Goal: Navigation & Orientation: Find specific page/section

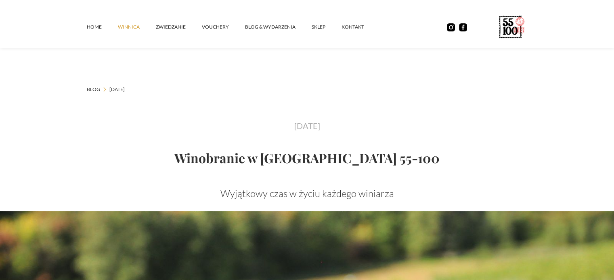
click at [126, 29] on link "winnica" at bounding box center [137, 27] width 38 height 24
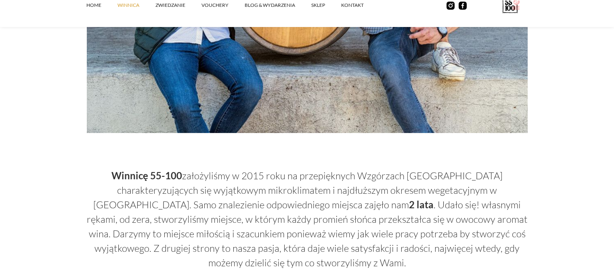
scroll to position [282, 0]
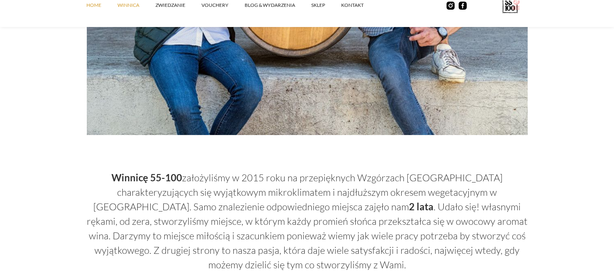
click at [96, 6] on link "Home" at bounding box center [101, 5] width 31 height 24
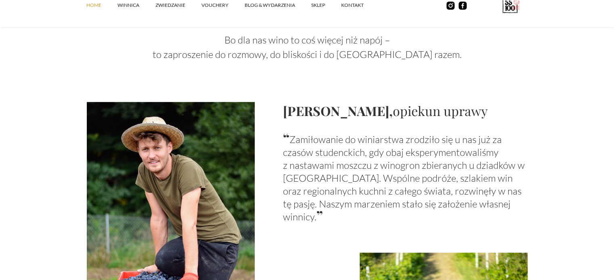
scroll to position [642, 0]
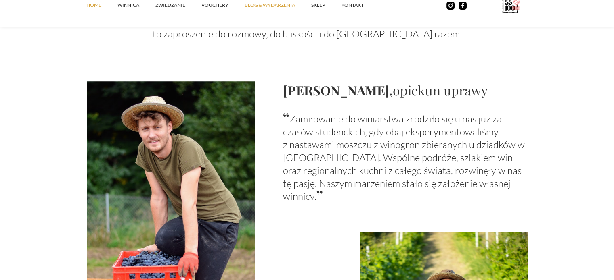
click at [261, 8] on link "Blog & Wydarzenia" at bounding box center [278, 5] width 67 height 24
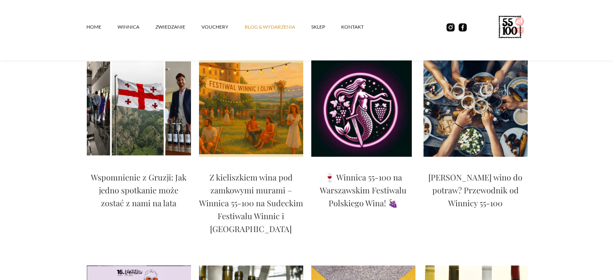
scroll to position [90, 0]
